Goal: Task Accomplishment & Management: Complete application form

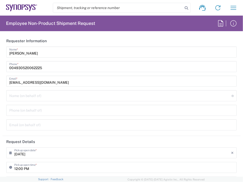
type input "Department"
type input "[GEOGRAPHIC_DATA]"
type input "DE36, SDG, SSW, MOAE 461095"
type input "Delivered at Place"
type input "[GEOGRAPHIC_DATA]"
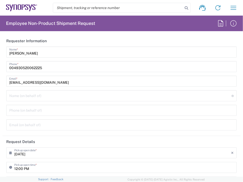
type input "[GEOGRAPHIC_DATA] DE21"
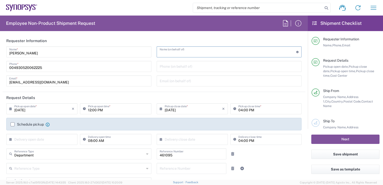
click at [175, 50] on input "text" at bounding box center [228, 51] width 137 height 9
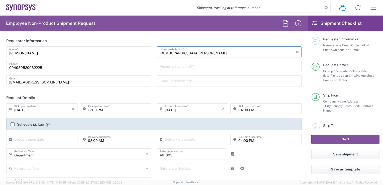
type input "[DEMOGRAPHIC_DATA][PERSON_NAME]"
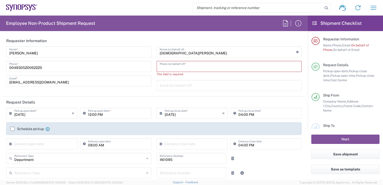
click at [197, 84] on input "text" at bounding box center [229, 85] width 139 height 9
paste input "[EMAIL_ADDRESS][DOMAIN_NAME]"
type input "[EMAIL_ADDRESS][DOMAIN_NAME]"
click at [202, 65] on input "tel" at bounding box center [229, 66] width 139 height 9
paste input "015126654027"
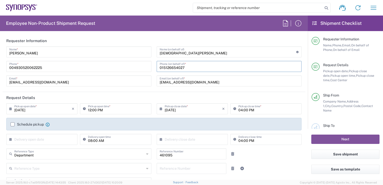
type input "015126654027"
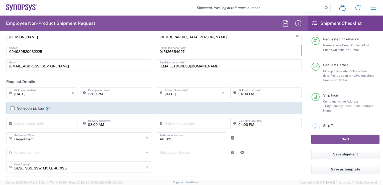
scroll to position [25, 0]
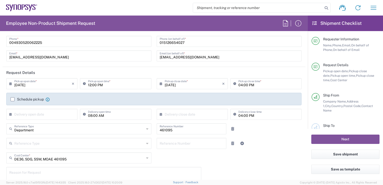
click at [11, 83] on icon at bounding box center [11, 84] width 5 height 8
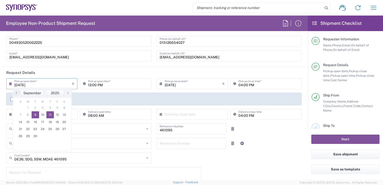
click at [51, 116] on span "11" at bounding box center [50, 114] width 8 height 7
type input "[DATE]"
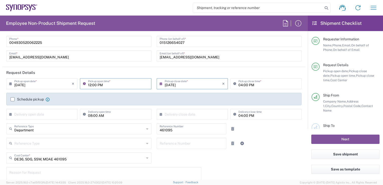
click at [90, 85] on input "12:00 PM" at bounding box center [118, 83] width 60 height 9
click at [99, 84] on input "09:00 PM" at bounding box center [118, 83] width 60 height 9
type input "09:00 AM"
click at [13, 100] on label "Schedule pickup" at bounding box center [27, 99] width 33 height 4
click at [13, 99] on input "Schedule pickup" at bounding box center [13, 99] width 0 height 0
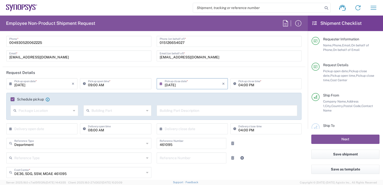
scroll to position [50, 0]
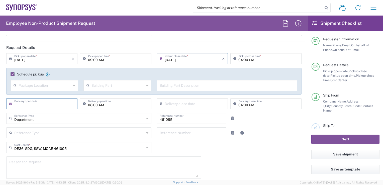
click at [23, 104] on input "text" at bounding box center [42, 103] width 57 height 9
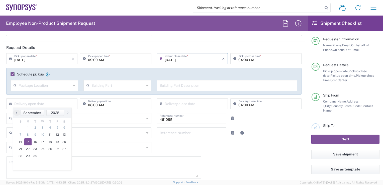
click at [30, 140] on span "15" at bounding box center [28, 141] width 8 height 7
type input "[DATE]"
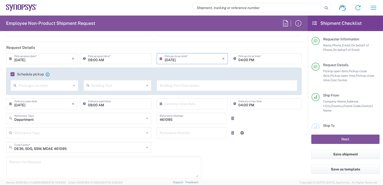
click at [89, 105] on input "08:00 AM" at bounding box center [118, 103] width 60 height 9
type input "09:00 AM"
click at [186, 104] on input "text" at bounding box center [193, 103] width 57 height 9
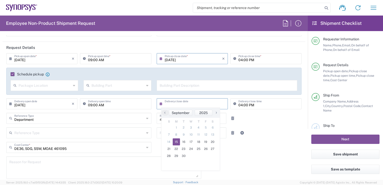
click at [177, 143] on span "15" at bounding box center [177, 141] width 8 height 7
type input "[DATE]"
click at [73, 86] on icon at bounding box center [74, 86] width 2 height 8
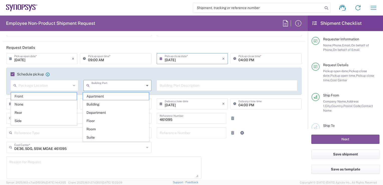
click at [123, 84] on input "text" at bounding box center [118, 85] width 53 height 9
click at [243, 132] on div "Reference Type Customer Ref Department Invoice Number Purchase Order RMA Refere…" at bounding box center [154, 134] width 301 height 15
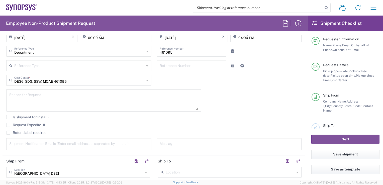
scroll to position [125, 0]
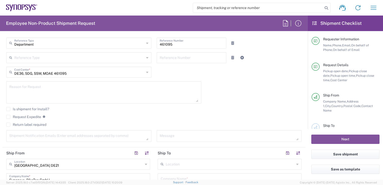
click at [107, 88] on textarea at bounding box center [103, 92] width 189 height 19
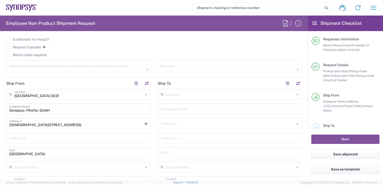
scroll to position [201, 0]
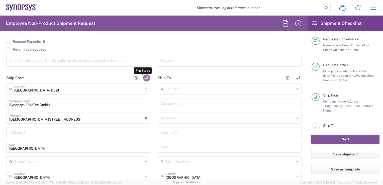
type textarea "Return of customer laptop"
click at [146, 77] on button "button" at bounding box center [146, 77] width 7 height 7
type input "[GEOGRAPHIC_DATA] DE21"
type input "Synopsys - PikeTec GmbH"
type input "[DEMOGRAPHIC_DATA][STREET_ADDRESS]"
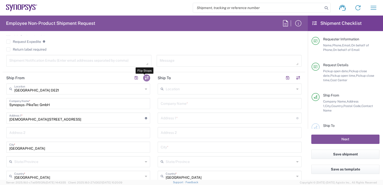
type input "[GEOGRAPHIC_DATA]"
type input "10551"
type input "[PERSON_NAME]"
type input "004930520062225"
type input "[EMAIL_ADDRESS][DOMAIN_NAME]"
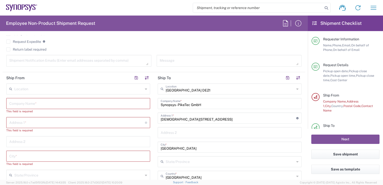
click at [145, 88] on icon at bounding box center [146, 89] width 2 height 8
type input "K"
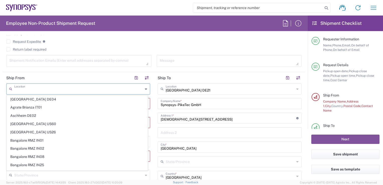
click at [117, 80] on header "Ship From" at bounding box center [78, 77] width 151 height 11
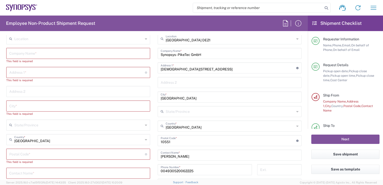
scroll to position [226, 0]
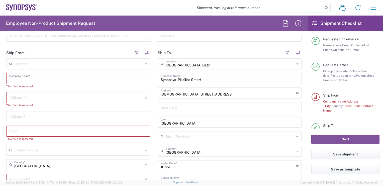
click at [64, 79] on input "text" at bounding box center [78, 78] width 138 height 9
paste input "[DEMOGRAPHIC_DATA][PERSON_NAME]"
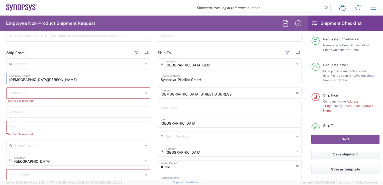
type input "[DEMOGRAPHIC_DATA][PERSON_NAME]"
click at [49, 92] on input "text" at bounding box center [77, 92] width 136 height 9
paste input "[STREET_ADDRESS]"
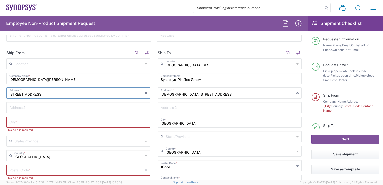
click at [23, 94] on input "[STREET_ADDRESS]" at bounding box center [77, 92] width 136 height 9
type input "[STREET_ADDRESS]"
click at [34, 168] on input "undefined" at bounding box center [77, 170] width 136 height 9
paste input "34121"
type input "34121"
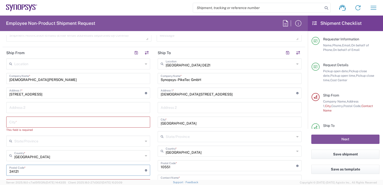
click at [28, 123] on input "text" at bounding box center [78, 121] width 138 height 9
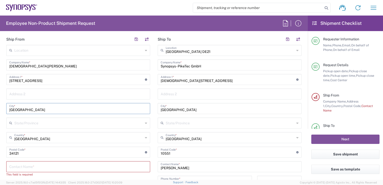
scroll to position [251, 0]
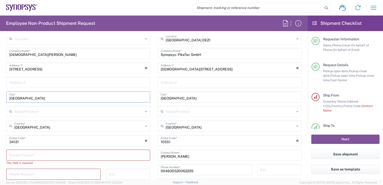
type input "[GEOGRAPHIC_DATA]"
drag, startPoint x: 44, startPoint y: 54, endPoint x: 4, endPoint y: 54, distance: 40.1
click at [4, 54] on main "Location [GEOGRAPHIC_DATA] DE04 Agrate Brianza IT01 [GEOGRAPHIC_DATA] DE02 [GEO…" at bounding box center [78, 129] width 151 height 192
click at [36, 155] on input "text" at bounding box center [78, 154] width 138 height 9
paste input "[DEMOGRAPHIC_DATA][PERSON_NAME]"
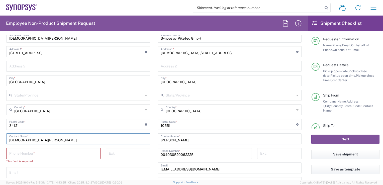
scroll to position [276, 0]
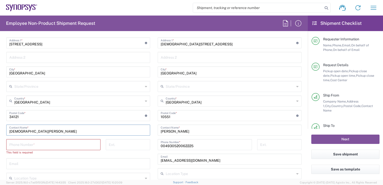
type input "[DEMOGRAPHIC_DATA][PERSON_NAME]"
click at [63, 143] on input "tel" at bounding box center [53, 144] width 88 height 9
paste input "015126654027"
type input "015126654027"
click at [62, 160] on input "text" at bounding box center [78, 159] width 138 height 9
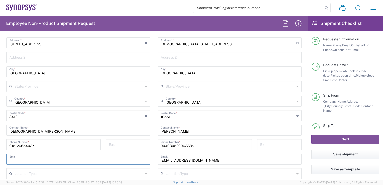
paste input "[DOMAIN_NAME]"
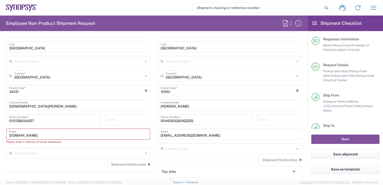
type input "[DOMAIN_NAME]"
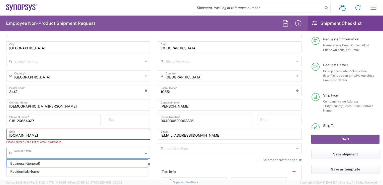
click at [64, 154] on input "text" at bounding box center [78, 152] width 129 height 9
click at [42, 172] on span "Residential/Home" at bounding box center [77, 172] width 141 height 8
type input "Residential/Home"
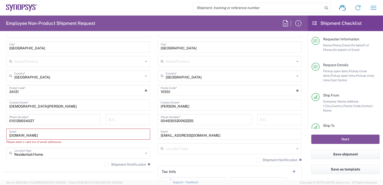
drag, startPoint x: 67, startPoint y: 133, endPoint x: 1, endPoint y: 133, distance: 65.7
click at [1, 133] on form "Requester Information [PERSON_NAME] Name * [PHONE_NUMBER] Phone * [EMAIL_ADDRES…" at bounding box center [154, 107] width 308 height 145
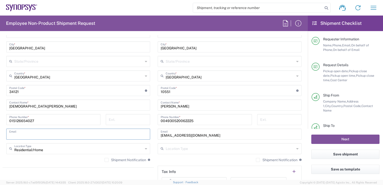
paste input "[DOMAIN_NAME]"
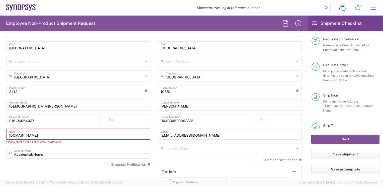
click at [63, 135] on input "[DOMAIN_NAME]" at bounding box center [78, 133] width 138 height 9
click at [25, 134] on input "[DOMAIN_NAME]" at bounding box center [78, 133] width 138 height 9
click at [113, 134] on input "[DOMAIN_NAME]" at bounding box center [78, 133] width 138 height 9
drag, startPoint x: 72, startPoint y: 135, endPoint x: 1, endPoint y: 133, distance: 71.0
click at [1, 133] on form "Requester Information [PERSON_NAME] Name * [PHONE_NUMBER] Phone * [EMAIL_ADDRES…" at bounding box center [154, 107] width 308 height 145
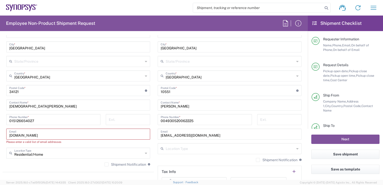
paste input "[EMAIL_ADDRESS][DOMAIN_NAME]"
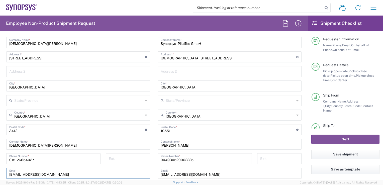
scroll to position [251, 0]
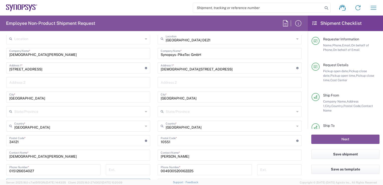
type input "[EMAIL_ADDRESS][DOMAIN_NAME]"
click at [216, 83] on input "text" at bounding box center [230, 82] width 138 height 9
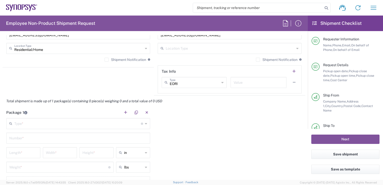
scroll to position [426, 0]
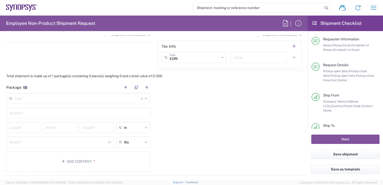
type input "Entrance 3h"
click at [145, 99] on icon at bounding box center [146, 99] width 2 height 8
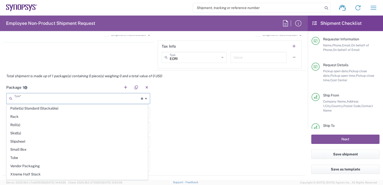
scroll to position [234, 0]
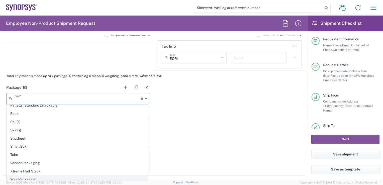
click at [73, 177] on span "Your Packaging" at bounding box center [77, 180] width 141 height 8
type input "Your Packaging"
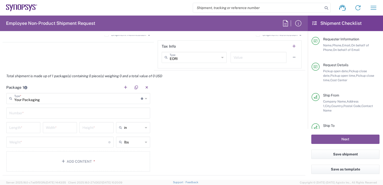
click at [142, 112] on input "text" at bounding box center [78, 112] width 138 height 9
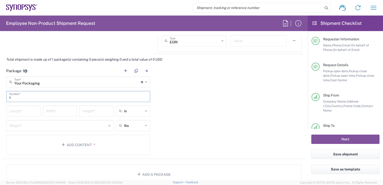
scroll to position [451, 0]
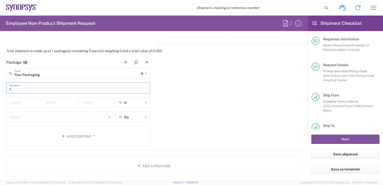
type input "1"
click at [145, 104] on icon at bounding box center [146, 103] width 2 height 8
click at [124, 121] on span "cm" at bounding box center [131, 121] width 33 height 8
type input "cm"
click at [145, 118] on icon at bounding box center [146, 117] width 2 height 8
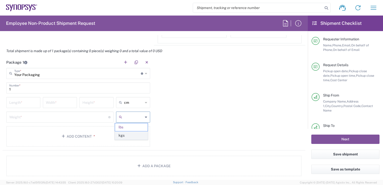
click at [129, 136] on span "kgs" at bounding box center [131, 136] width 33 height 8
type input "kgs"
click at [22, 101] on input "number" at bounding box center [23, 102] width 28 height 9
type input "45"
type input "35"
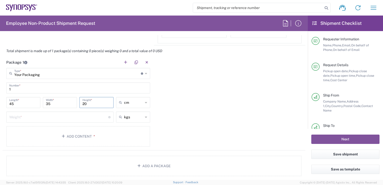
type input "20"
click at [71, 115] on input "number" at bounding box center [58, 116] width 99 height 9
type input "3"
click at [191, 97] on div "Package 1 Your Packaging Type * Material used to package goods Bale(s) Basket(s…" at bounding box center [154, 104] width 303 height 94
click at [79, 136] on button "Add Content *" at bounding box center [78, 136] width 144 height 21
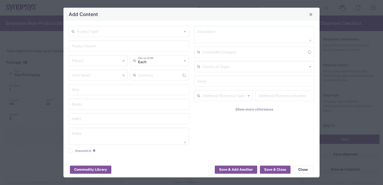
type input "US Dollar"
click at [183, 31] on div "Product Type *" at bounding box center [129, 31] width 120 height 11
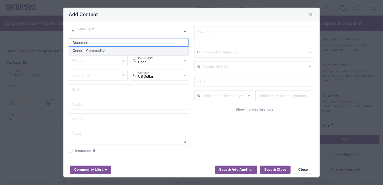
click at [159, 49] on span "General Commodity" at bounding box center [128, 51] width 119 height 8
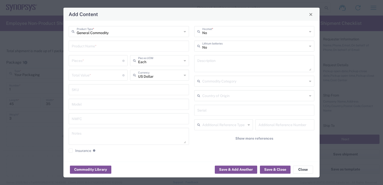
click at [185, 32] on icon at bounding box center [185, 32] width 2 height 8
type input "General Commodity"
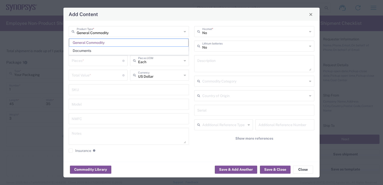
click at [127, 17] on div "Add Content" at bounding box center [191, 14] width 256 height 13
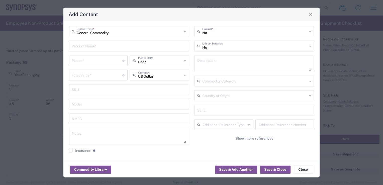
click at [102, 46] on input "text" at bounding box center [129, 45] width 114 height 9
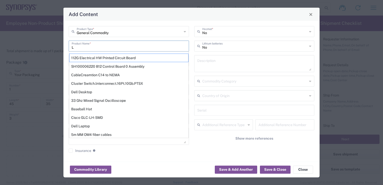
type input "L"
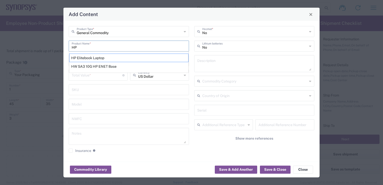
type input "H"
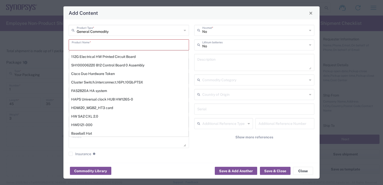
paste input "HP ZBook 15 G6"
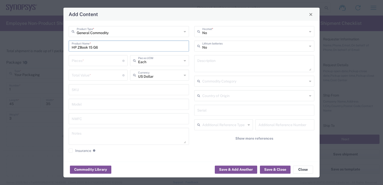
type input "HP ZBook 15 G6"
click at [102, 64] on input "number" at bounding box center [97, 60] width 51 height 9
type input "1"
click at [108, 78] on input "number" at bounding box center [97, 74] width 51 height 9
type input "2.000"
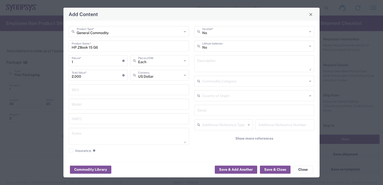
click at [243, 33] on icon at bounding box center [310, 32] width 2 height 8
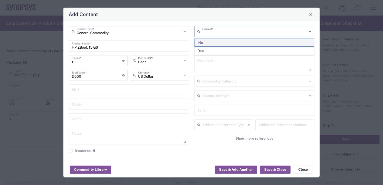
click at [243, 42] on span "No" at bounding box center [254, 43] width 119 height 8
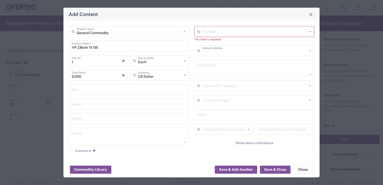
click at [243, 52] on input "text" at bounding box center [254, 50] width 105 height 9
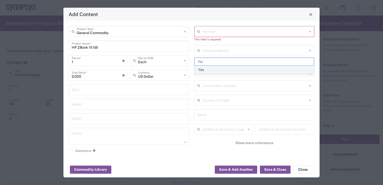
click at [243, 66] on span "Yes" at bounding box center [254, 70] width 119 height 8
type input "Yes"
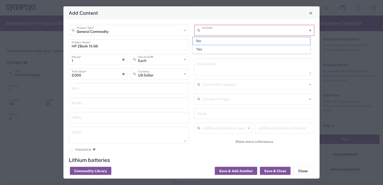
click at [243, 31] on input "text" at bounding box center [254, 30] width 105 height 9
click at [218, 41] on span "No" at bounding box center [251, 41] width 117 height 8
type input "No"
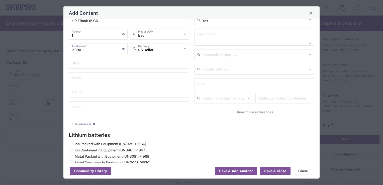
scroll to position [33, 0]
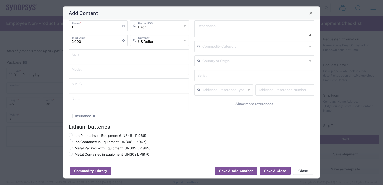
drag, startPoint x: 75, startPoint y: 140, endPoint x: 82, endPoint y: 140, distance: 6.3
click at [82, 140] on label "Ion Contained in Equipment (UN3481, PI967)" at bounding box center [108, 142] width 78 height 5
click at [78, 140] on input "Ion Contained in Equipment (UN3481, PI967)" at bounding box center [76, 141] width 3 height 3
radio input "true"
drag, startPoint x: 97, startPoint y: 142, endPoint x: 86, endPoint y: 142, distance: 10.8
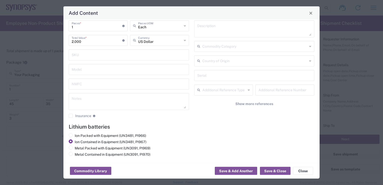
click at [86, 142] on label "Ion Contained in Equipment (UN3481, PI967)" at bounding box center [108, 142] width 78 height 5
click at [78, 142] on input "Ion Contained in Equipment (UN3481, PI967)" at bounding box center [76, 141] width 3 height 3
click at [70, 154] on span at bounding box center [71, 154] width 4 height 4
click at [75, 154] on input "Metal Contained in Equipment (UN3091, PI970)" at bounding box center [76, 153] width 3 height 3
radio input "true"
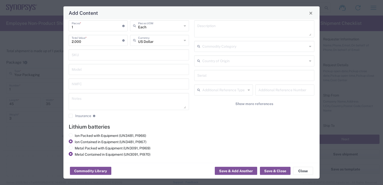
radio input "false"
click at [243, 171] on button "Save & Close" at bounding box center [275, 171] width 31 height 8
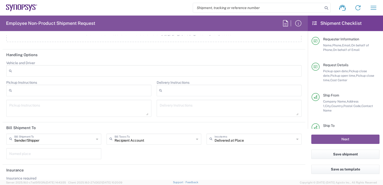
scroll to position [667, 0]
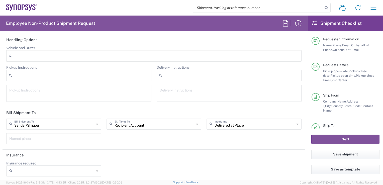
click at [96, 123] on icon at bounding box center [97, 124] width 2 height 8
click at [126, 137] on div "Bill Shipment To Sender/Shipper Recipient Account Third Party Account Recipient…" at bounding box center [154, 133] width 301 height 29
type input "Sender/Shipper"
click at [96, 169] on icon at bounding box center [97, 171] width 2 height 8
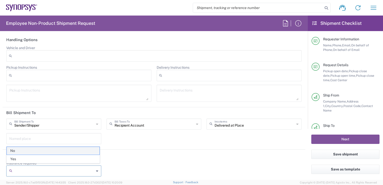
click at [68, 151] on span "No" at bounding box center [53, 151] width 93 height 8
type input "No"
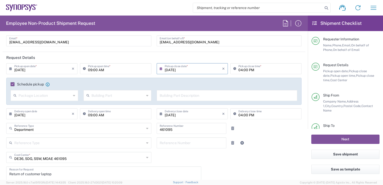
scroll to position [65, 0]
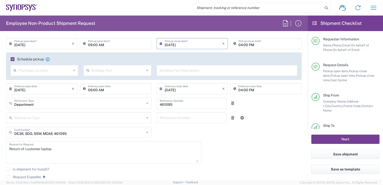
click at [243, 138] on button "Next" at bounding box center [346, 139] width 68 height 9
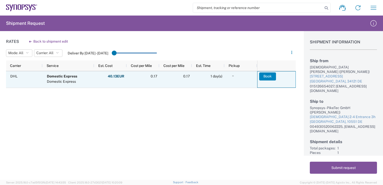
click at [243, 76] on button "Book" at bounding box center [267, 76] width 17 height 8
